Goal: Task Accomplishment & Management: Use online tool/utility

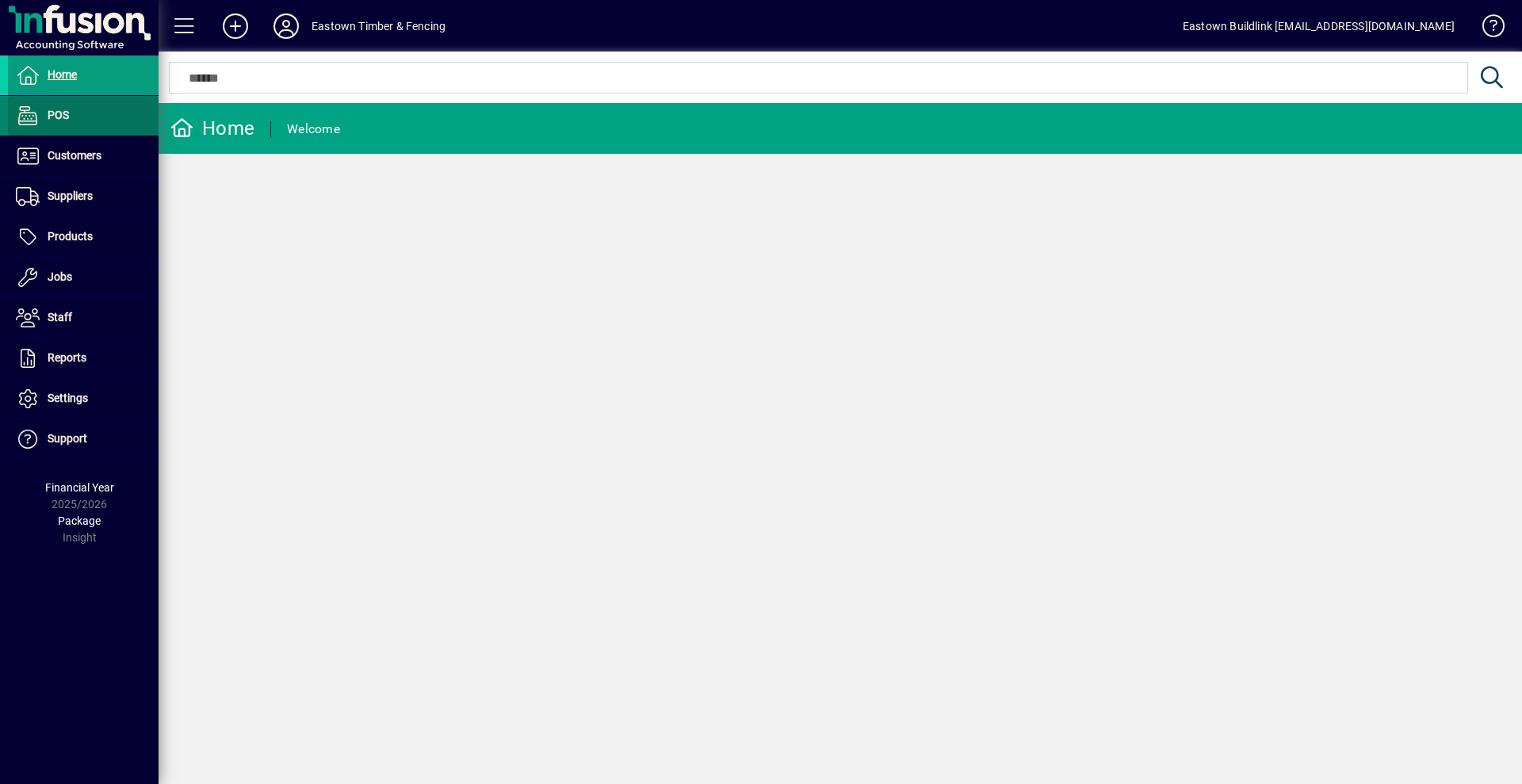
click at [77, 116] on span at bounding box center [83, 115] width 151 height 38
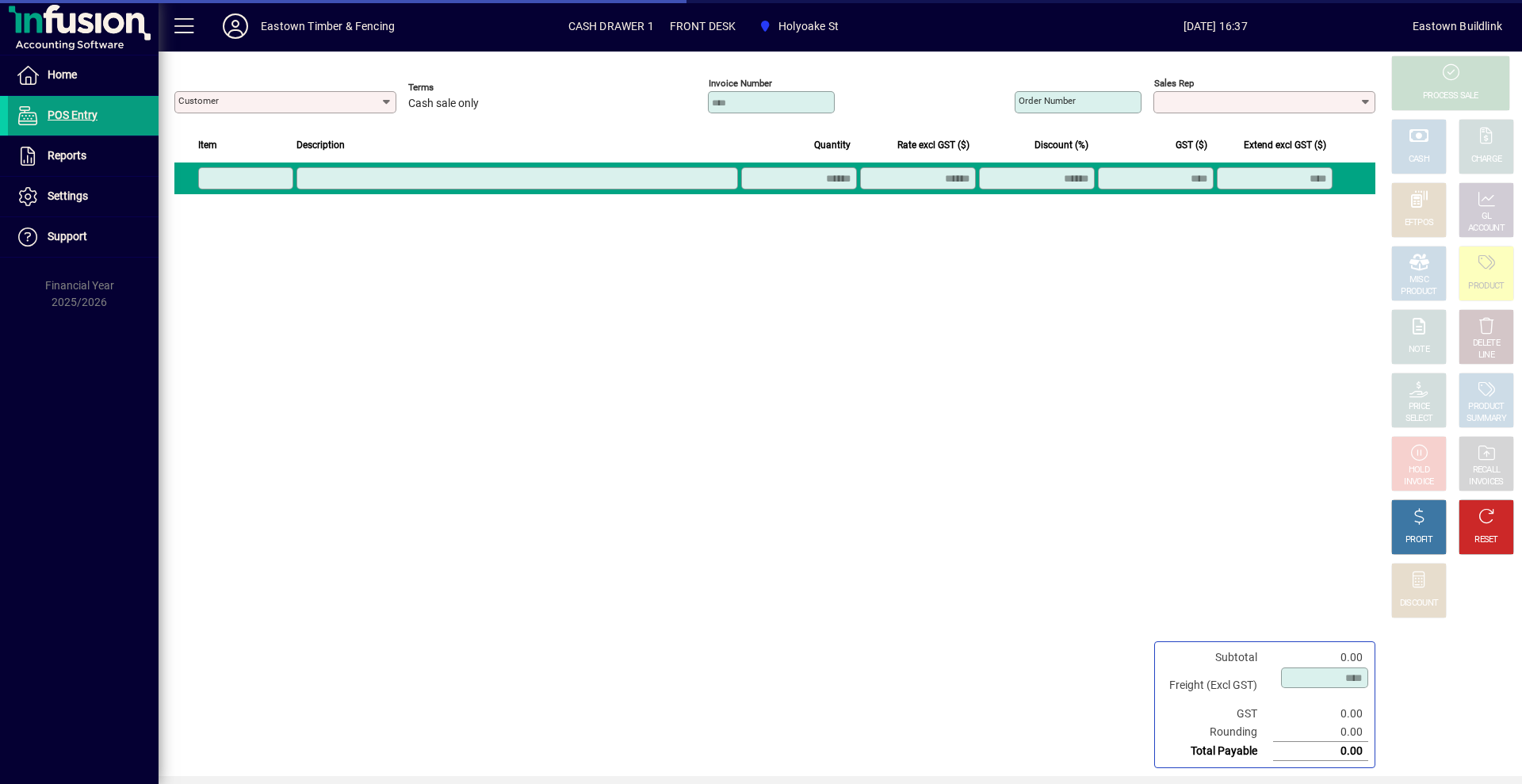
type input "**********"
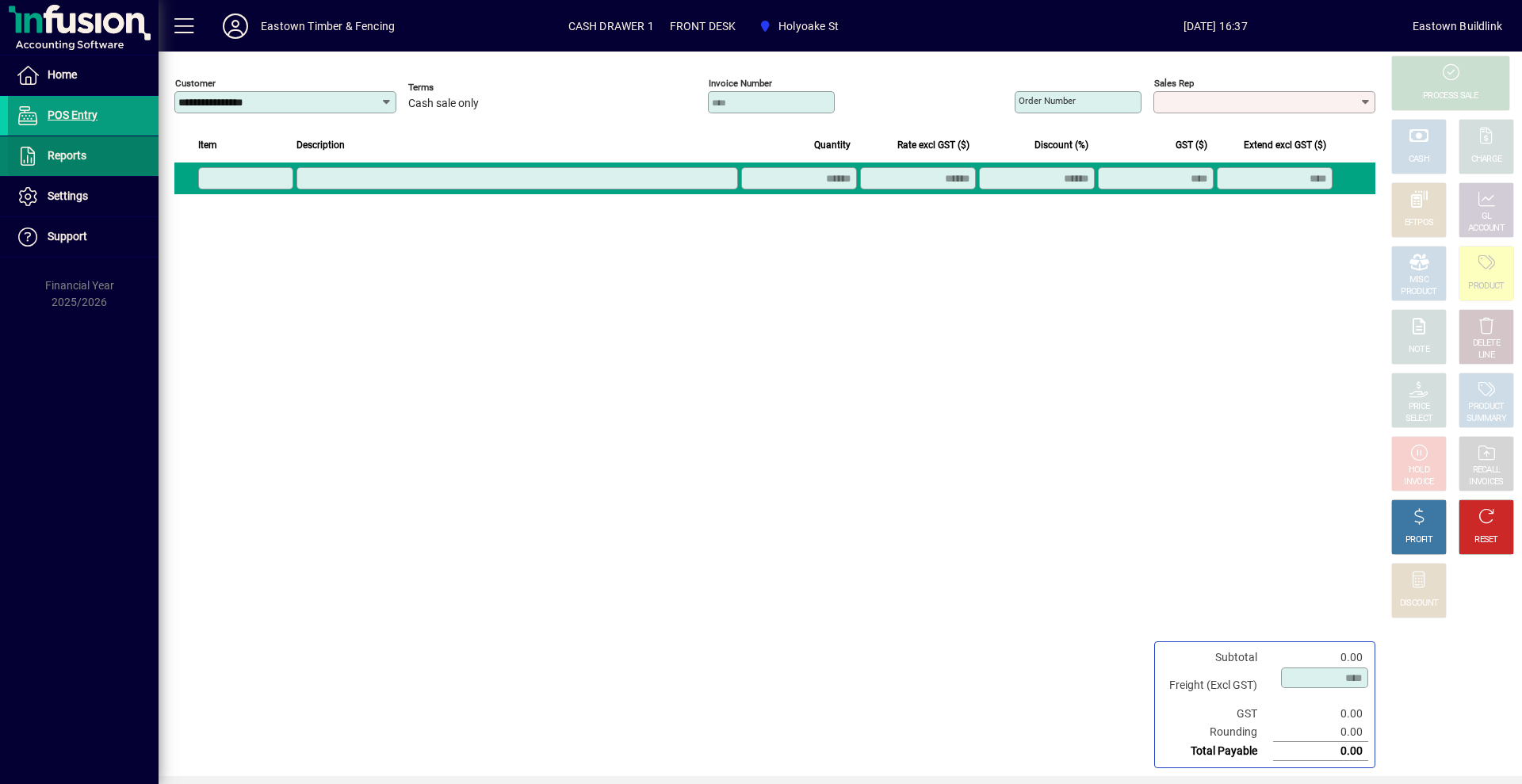
click at [128, 161] on span at bounding box center [83, 155] width 151 height 38
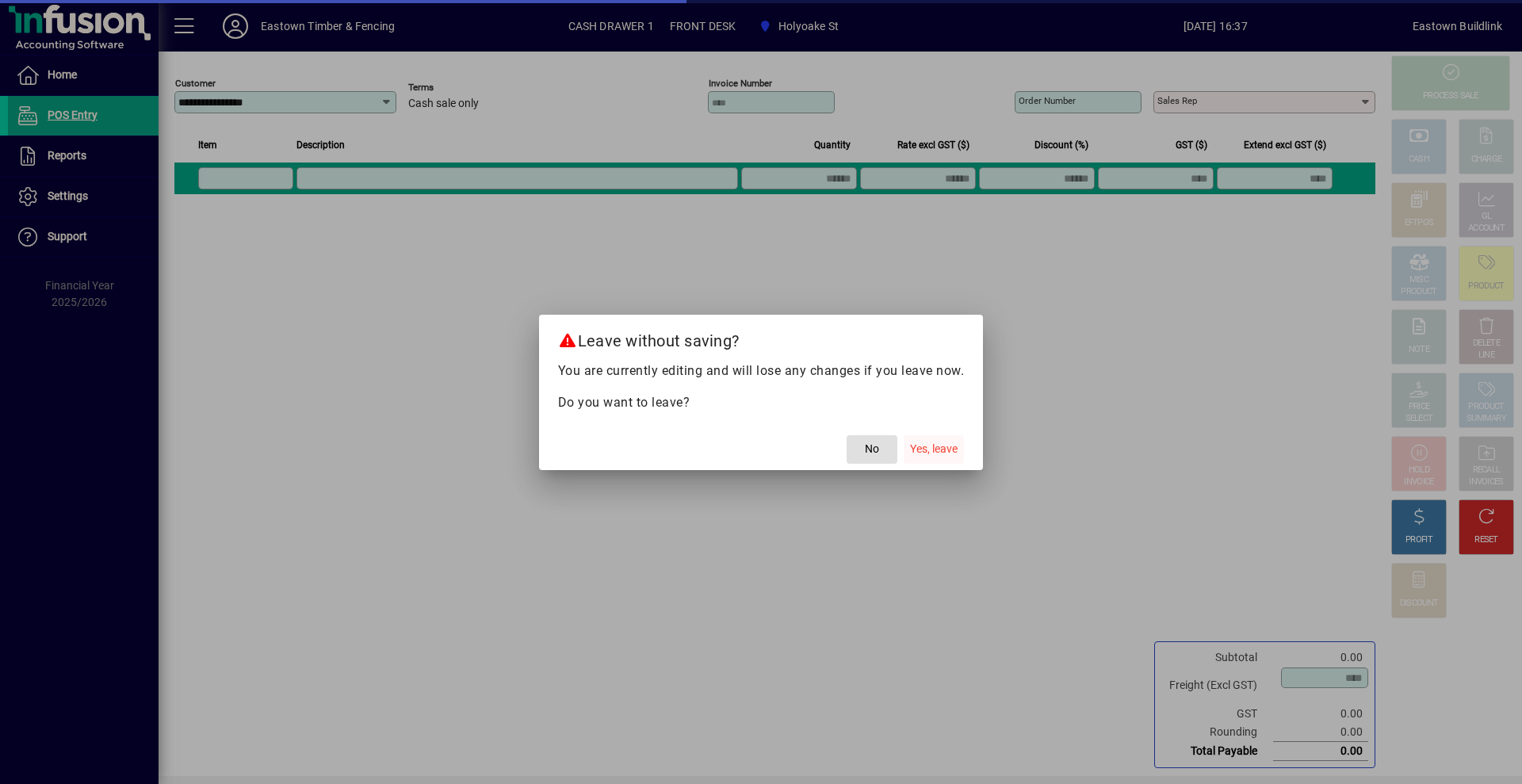
click at [958, 451] on span "Yes, leave" at bounding box center [934, 448] width 47 height 16
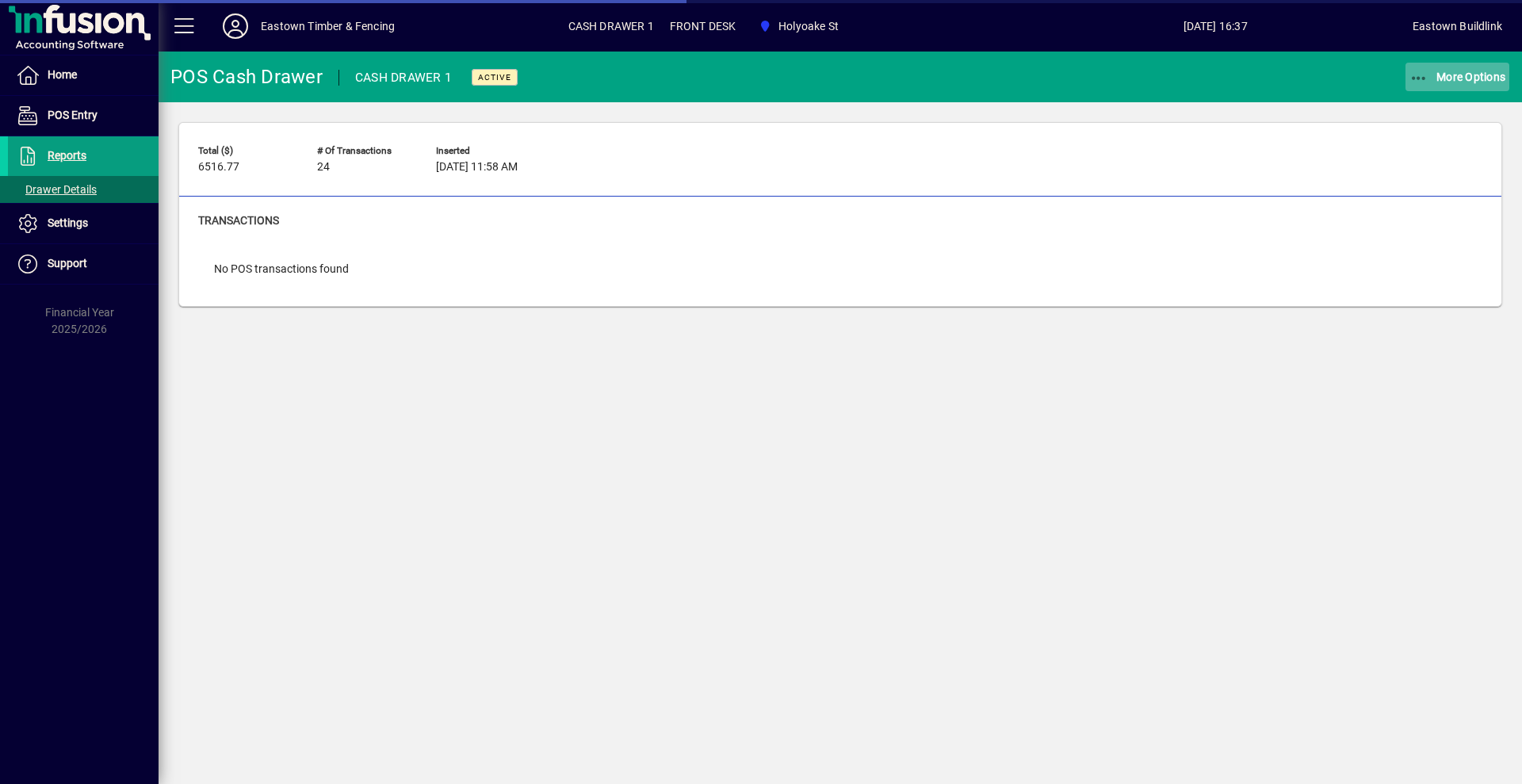
click at [1456, 71] on span "More Options" at bounding box center [1458, 76] width 97 height 13
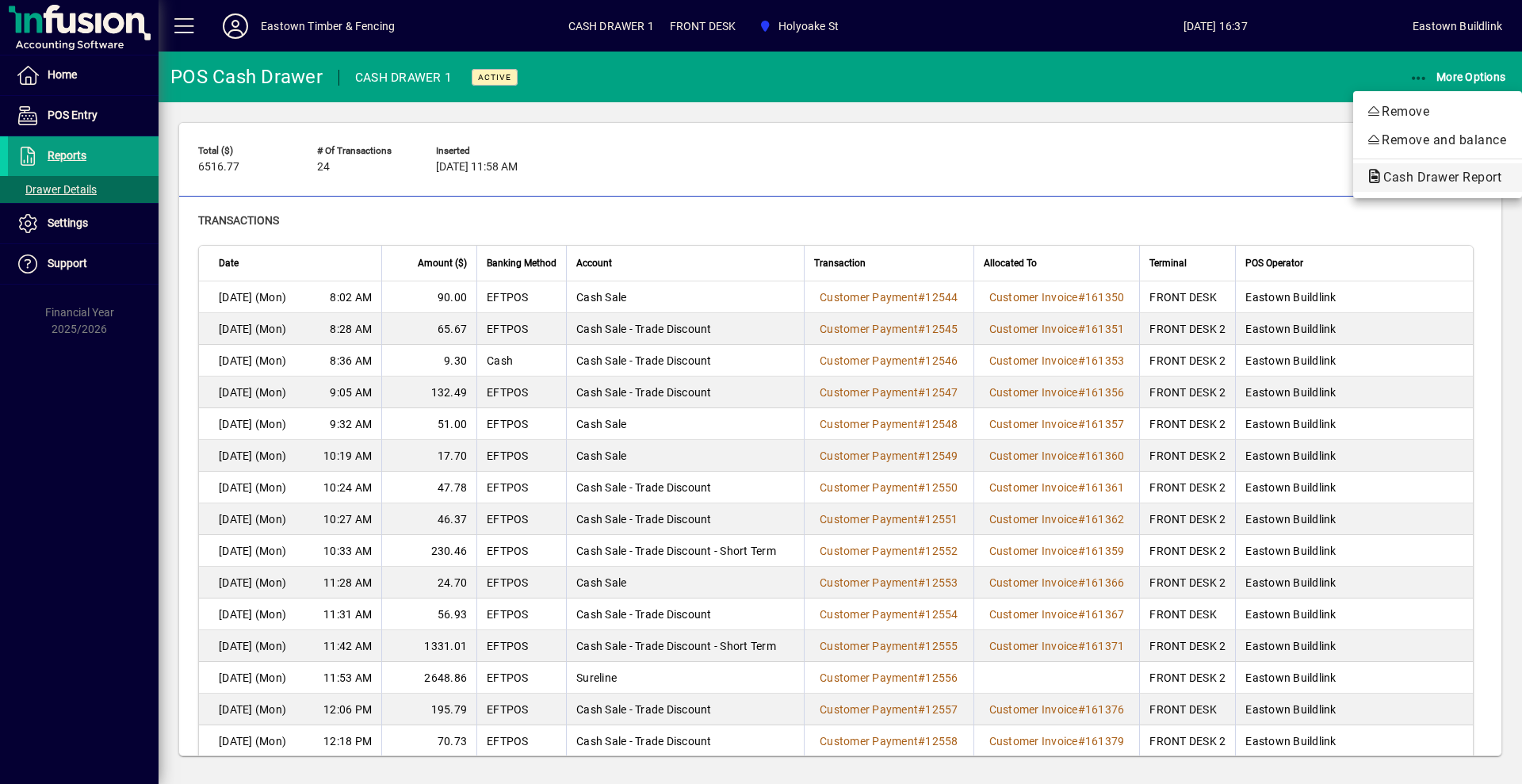
click at [1434, 183] on span "Cash Drawer Report" at bounding box center [1438, 178] width 144 height 15
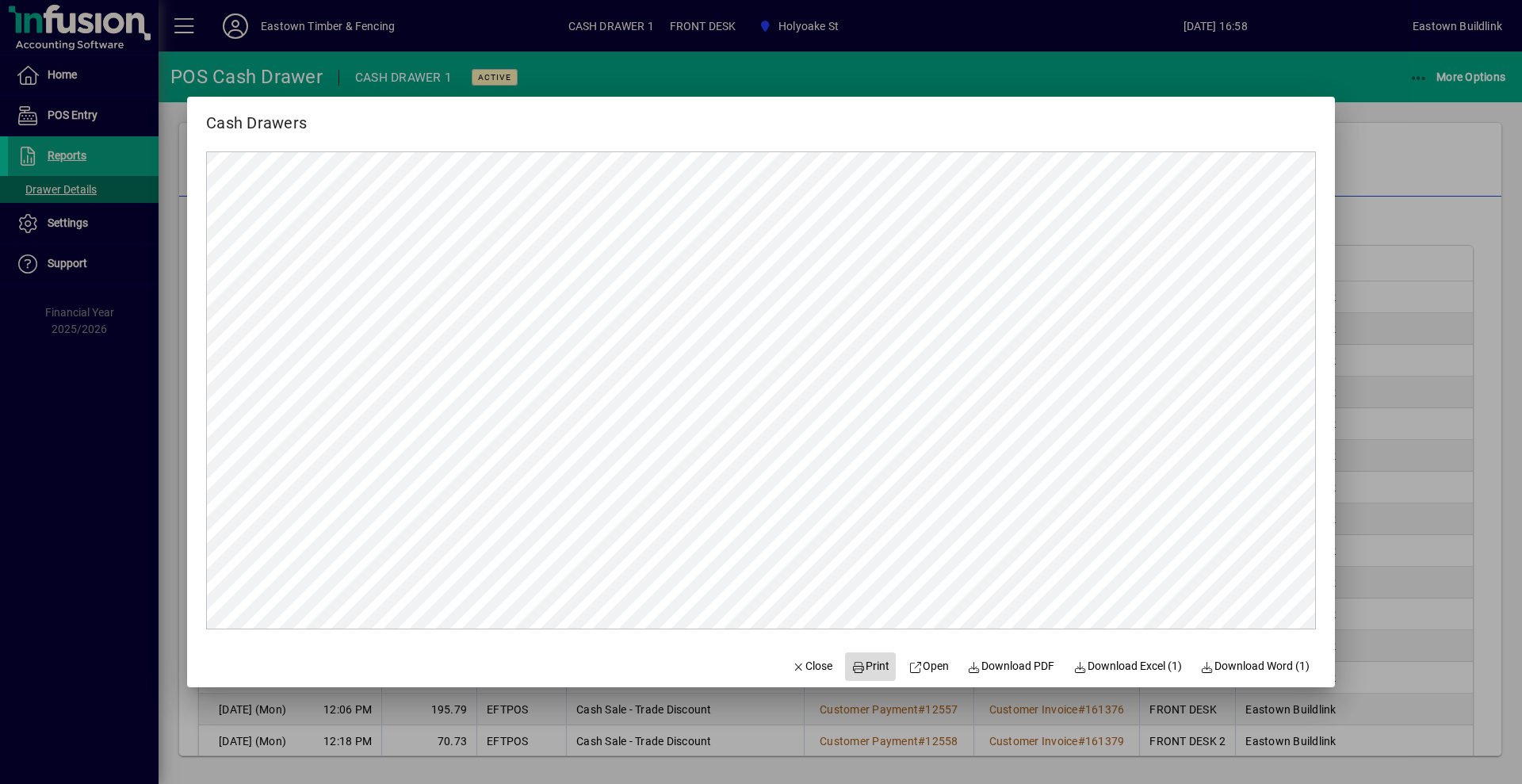
click at [866, 659] on span "Print" at bounding box center [870, 665] width 38 height 16
click at [812, 677] on span "button" at bounding box center [813, 666] width 54 height 38
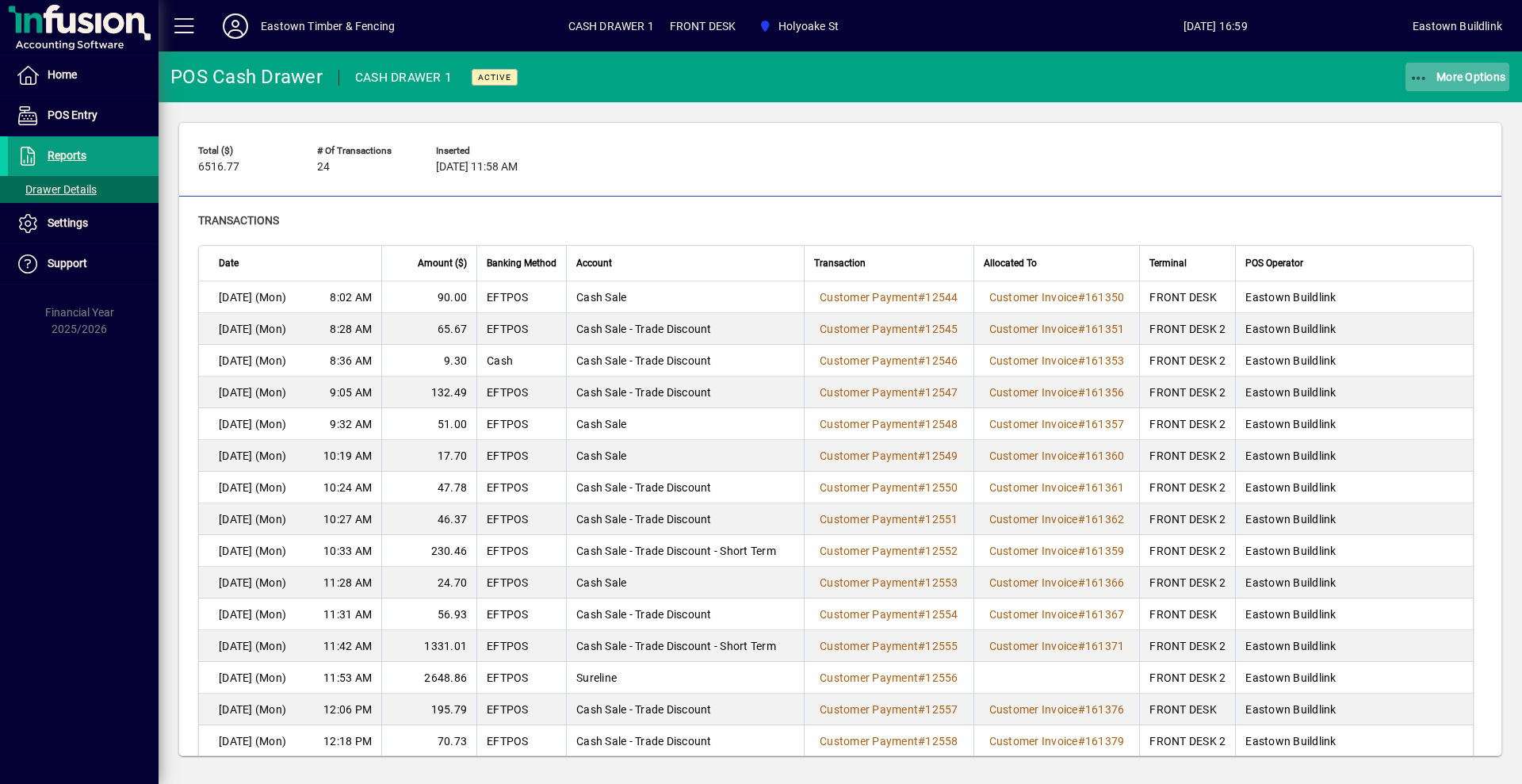
click at [1491, 72] on span "More Options" at bounding box center [1458, 76] width 97 height 13
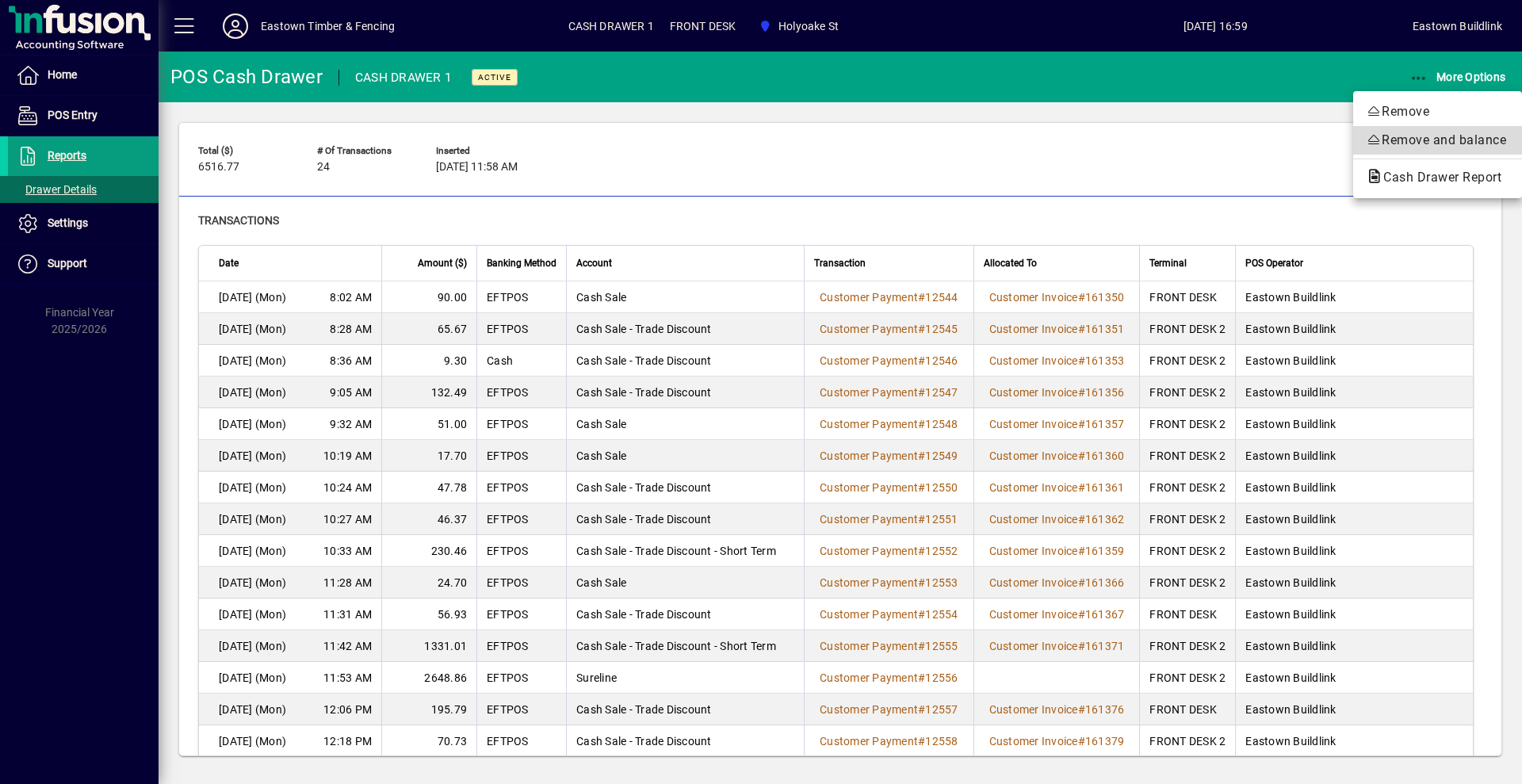
click at [1433, 140] on span "Remove and balance" at bounding box center [1438, 140] width 144 height 19
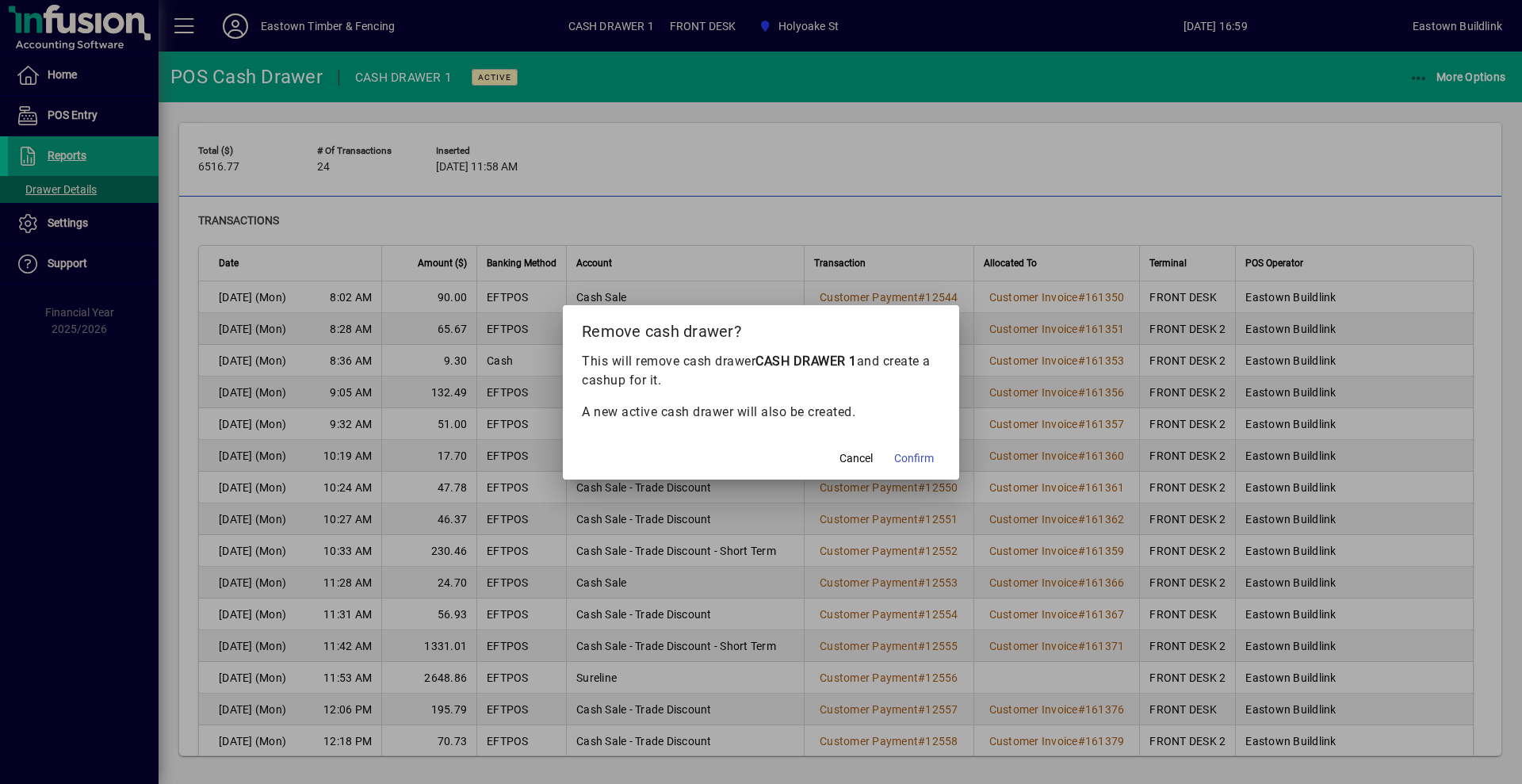
click at [922, 455] on span "Confirm" at bounding box center [914, 458] width 40 height 16
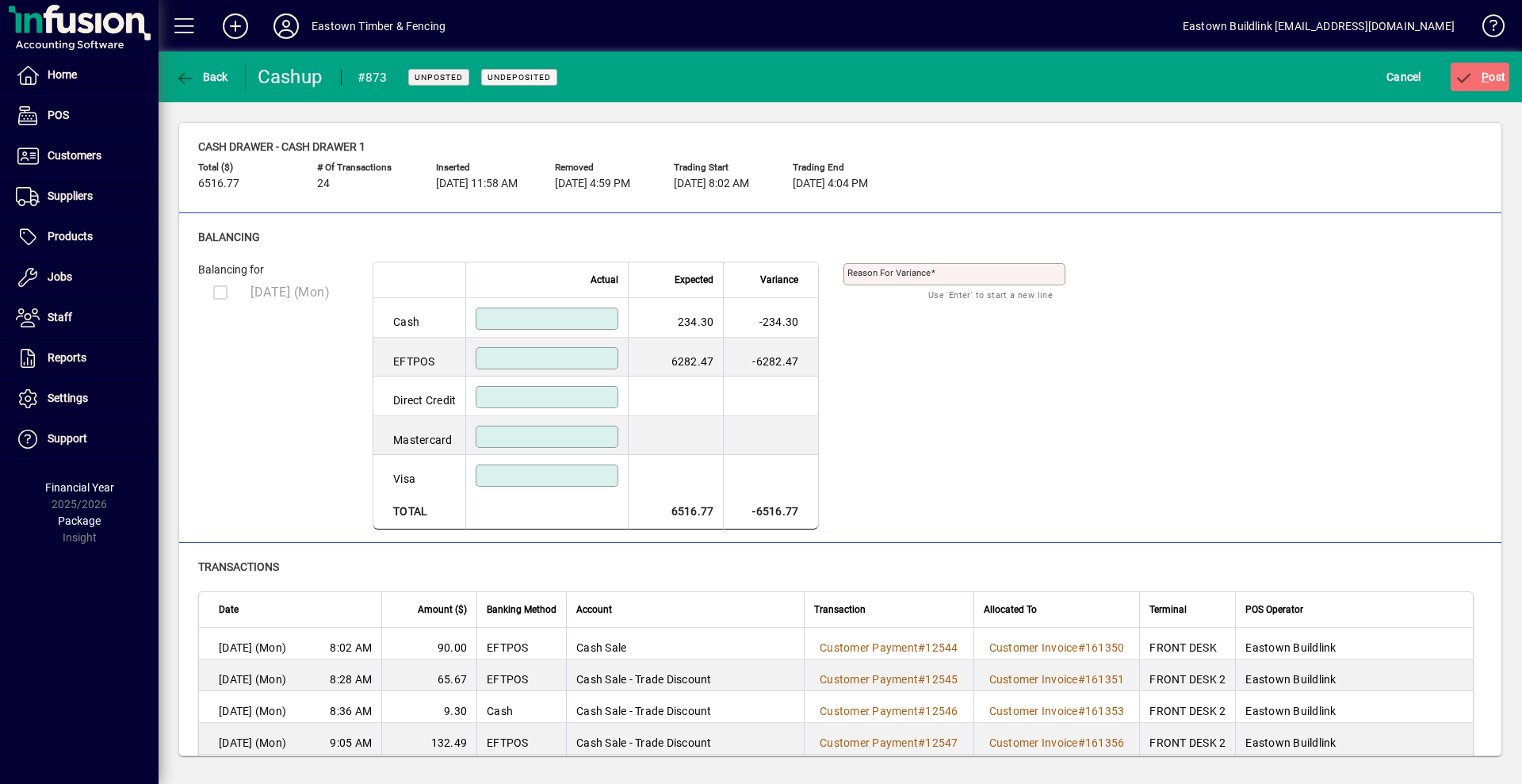
drag, startPoint x: 595, startPoint y: 305, endPoint x: 606, endPoint y: 324, distance: 22.0
click at [595, 304] on td at bounding box center [547, 318] width 162 height 40
click at [609, 317] on input at bounding box center [549, 318] width 138 height 13
type input "******"
click at [618, 353] on input at bounding box center [549, 358] width 138 height 13
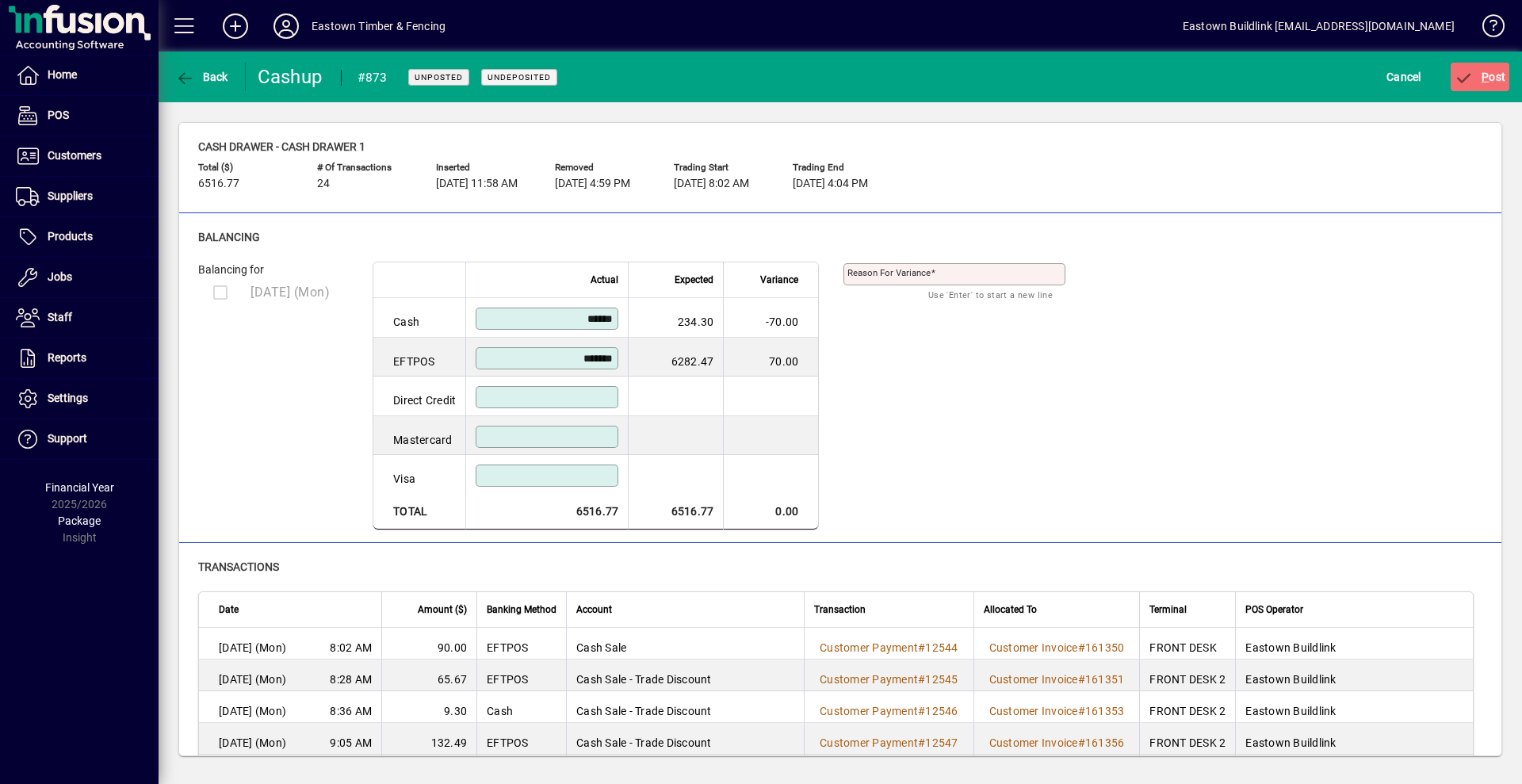
type input "*******"
drag, startPoint x: 973, startPoint y: 330, endPoint x: 1008, endPoint y: 316, distance: 37.7
click at [974, 326] on div "Reason for variance Use 'Enter' to start a new line" at bounding box center [967, 386] width 246 height 287
click at [1481, 71] on span "P ost" at bounding box center [1480, 76] width 51 height 13
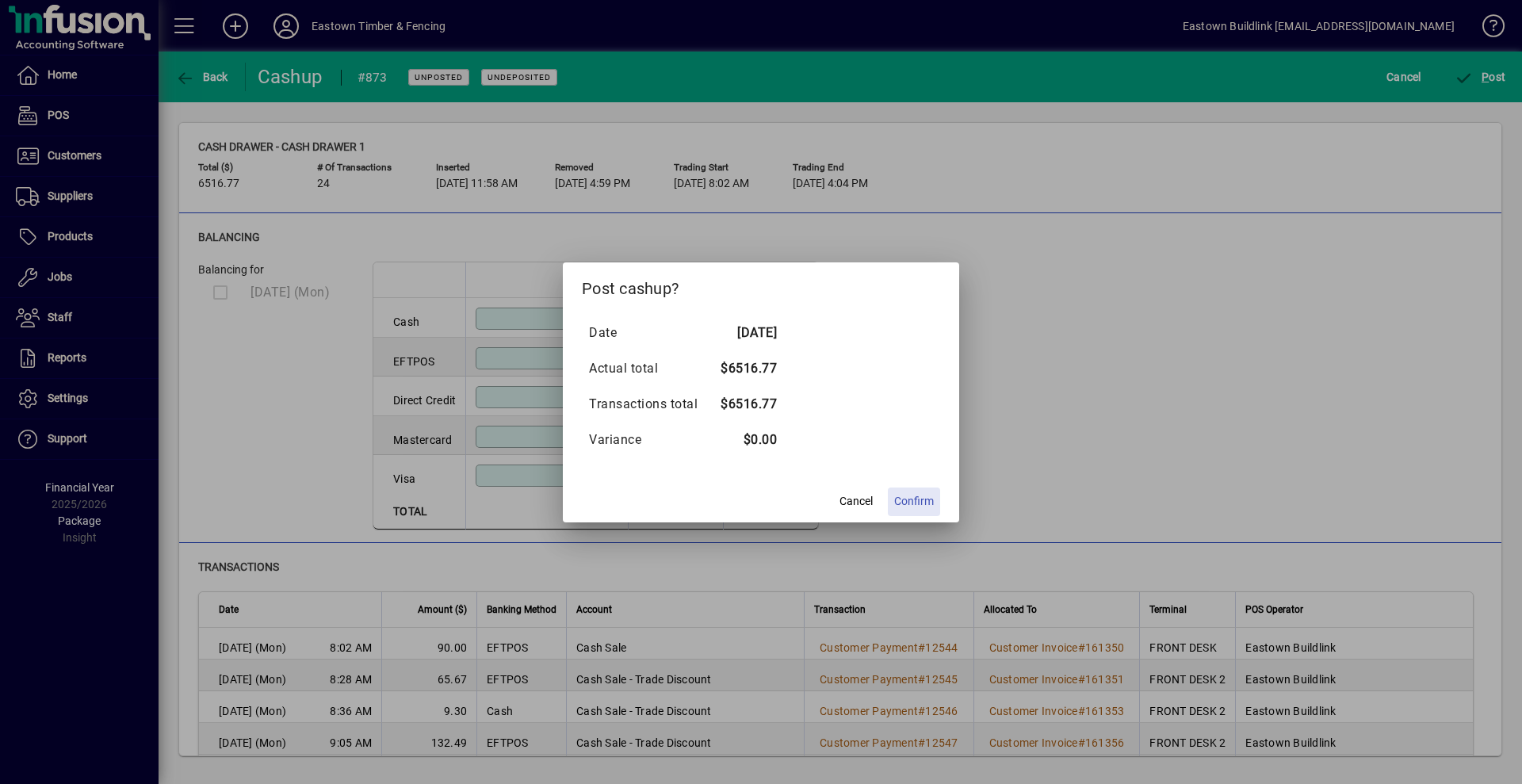
click at [911, 499] on span "Confirm" at bounding box center [914, 501] width 40 height 16
